Goal: Task Accomplishment & Management: Use online tool/utility

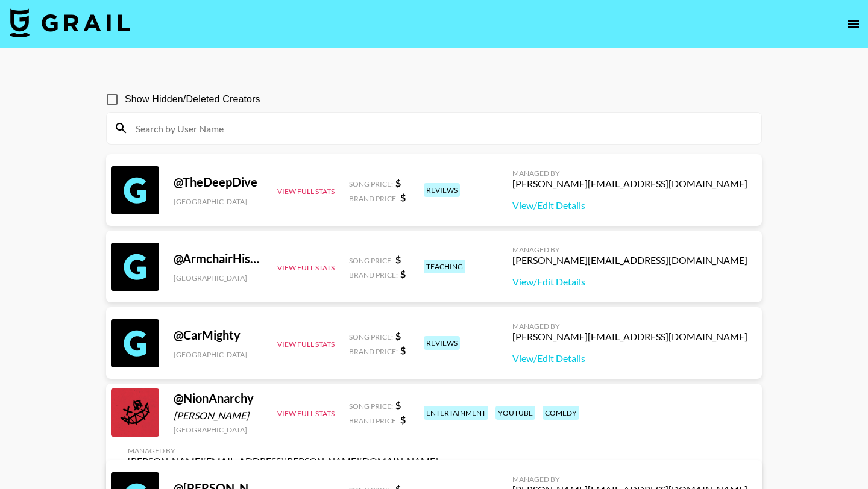
click at [174, 132] on input at bounding box center [441, 128] width 626 height 19
click at [409, 22] on icon "open drawer" at bounding box center [853, 24] width 14 height 14
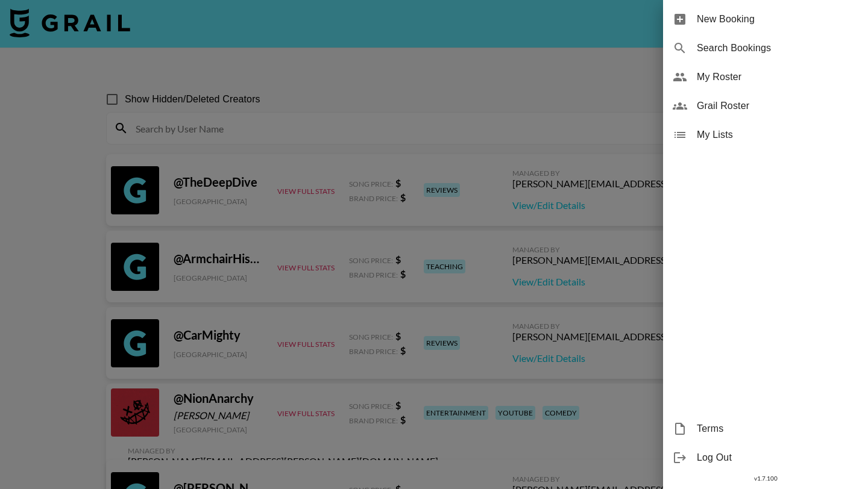
click at [409, 49] on span "Search Bookings" at bounding box center [778, 48] width 162 height 14
select select "id"
